Goal: Information Seeking & Learning: Learn about a topic

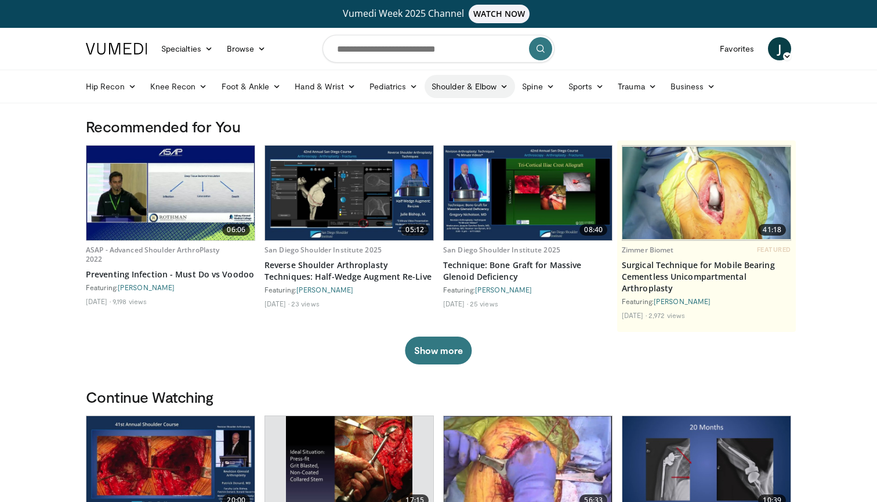
click at [461, 82] on link "Shoulder & Elbow" at bounding box center [470, 86] width 90 height 23
click at [407, 130] on link "Shoulder" at bounding box center [446, 132] width 138 height 19
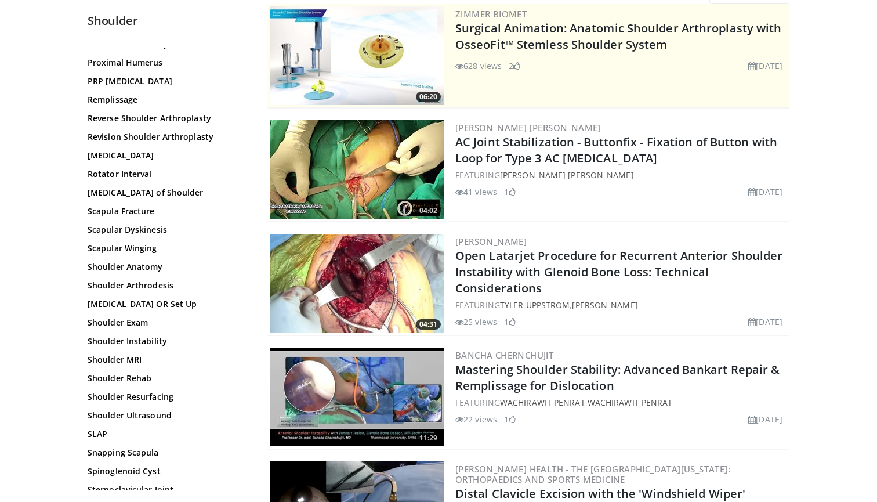
scroll to position [880, 0]
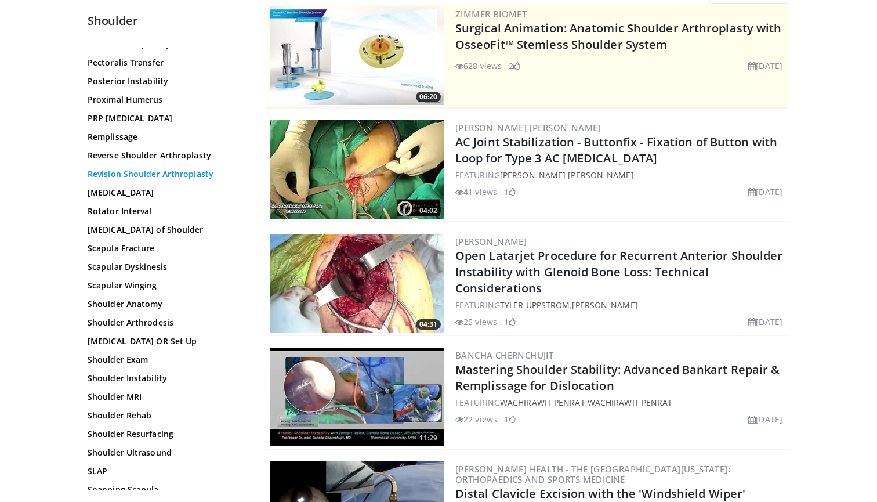
click at [121, 171] on link "Revision Shoulder Arthroplasty" at bounding box center [166, 174] width 157 height 12
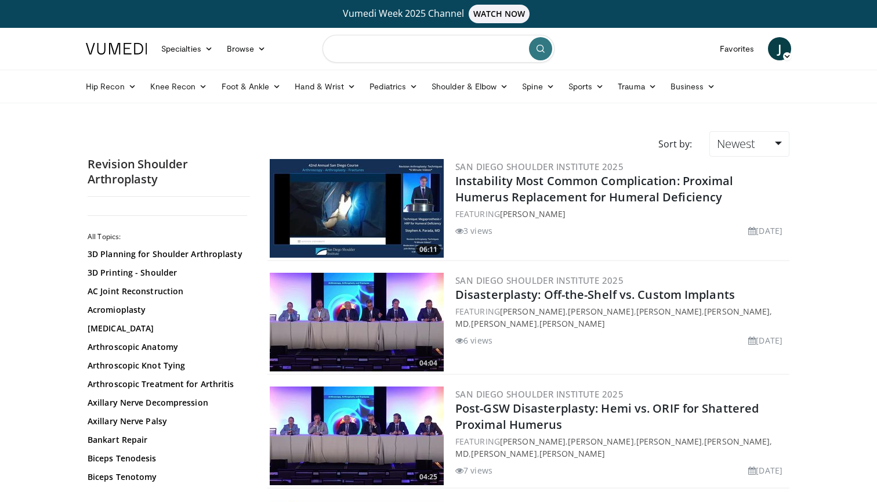
click at [430, 48] on input "Search topics, interventions" at bounding box center [438, 49] width 232 height 28
type input "**********"
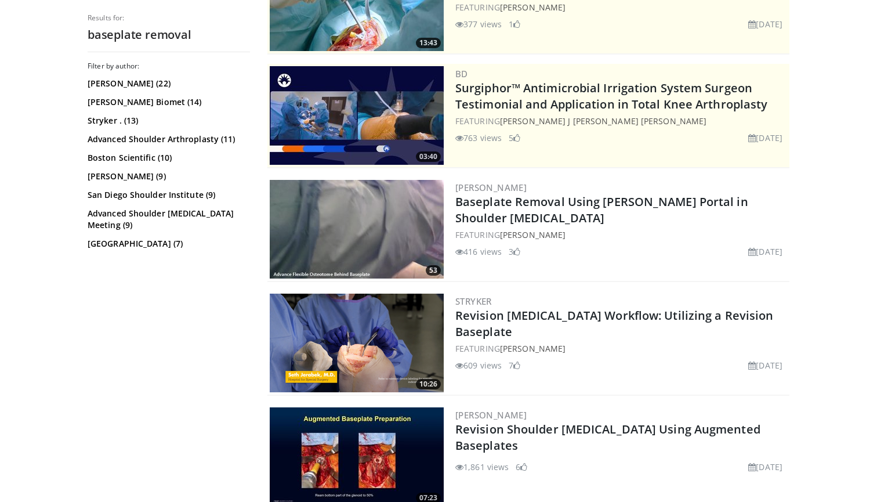
scroll to position [186, 0]
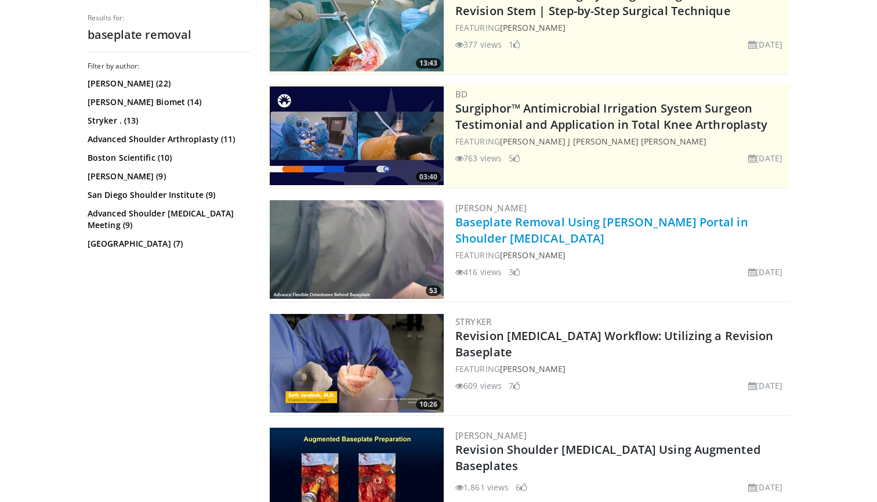
click at [496, 229] on link "Baseplate Removal Using [PERSON_NAME] Portal in Shoulder [MEDICAL_DATA]" at bounding box center [601, 230] width 293 height 32
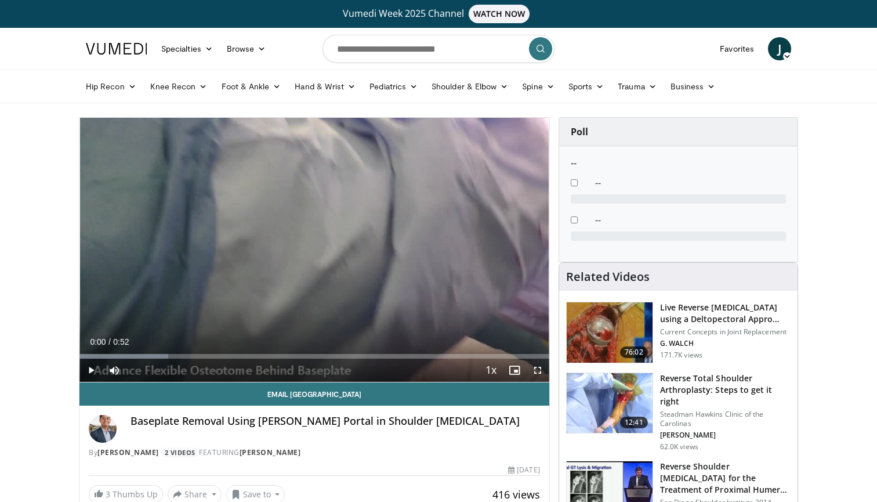
click at [86, 369] on span "Video Player" at bounding box center [90, 369] width 23 height 23
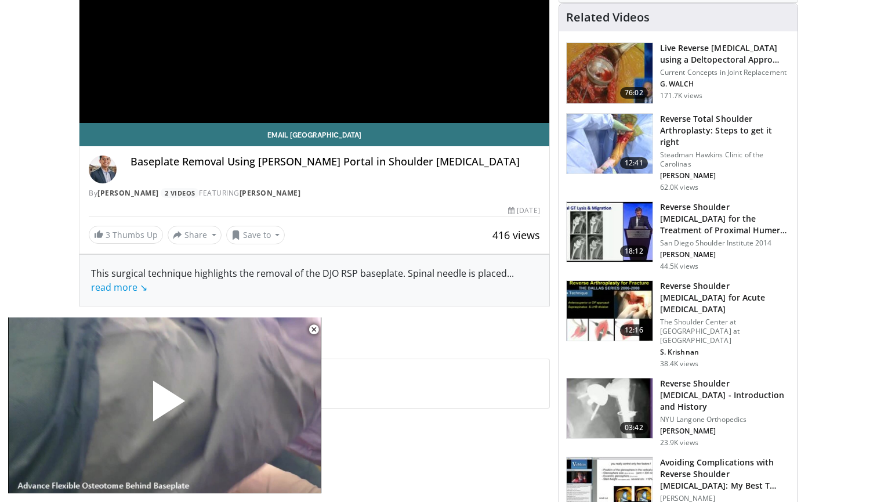
scroll to position [282, 0]
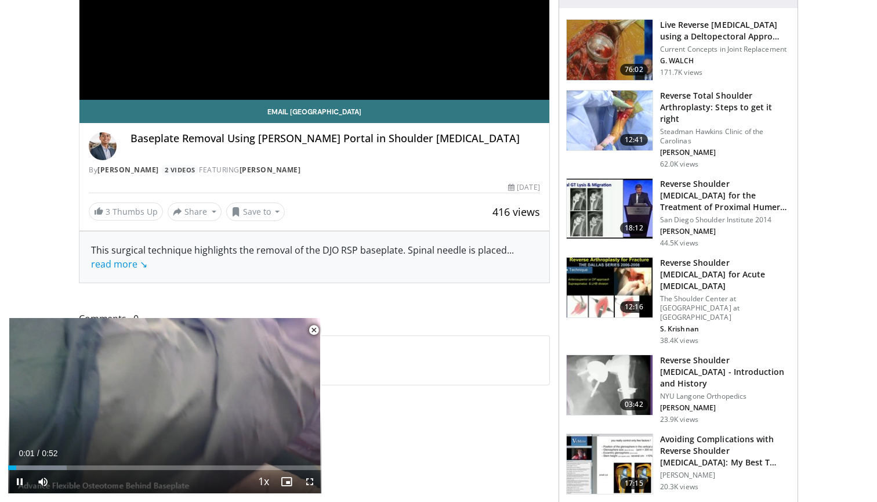
click at [313, 334] on span "Video Player" at bounding box center [313, 329] width 23 height 23
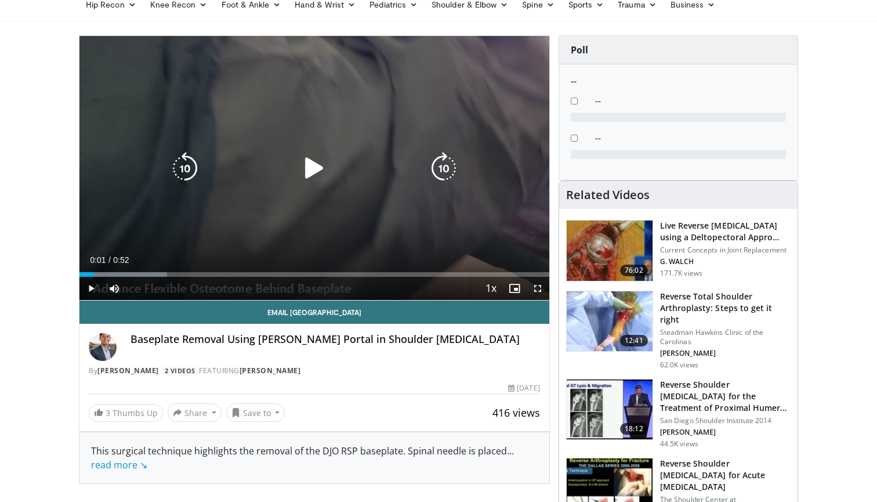
scroll to position [92, 0]
